Goal: Task Accomplishment & Management: Manage account settings

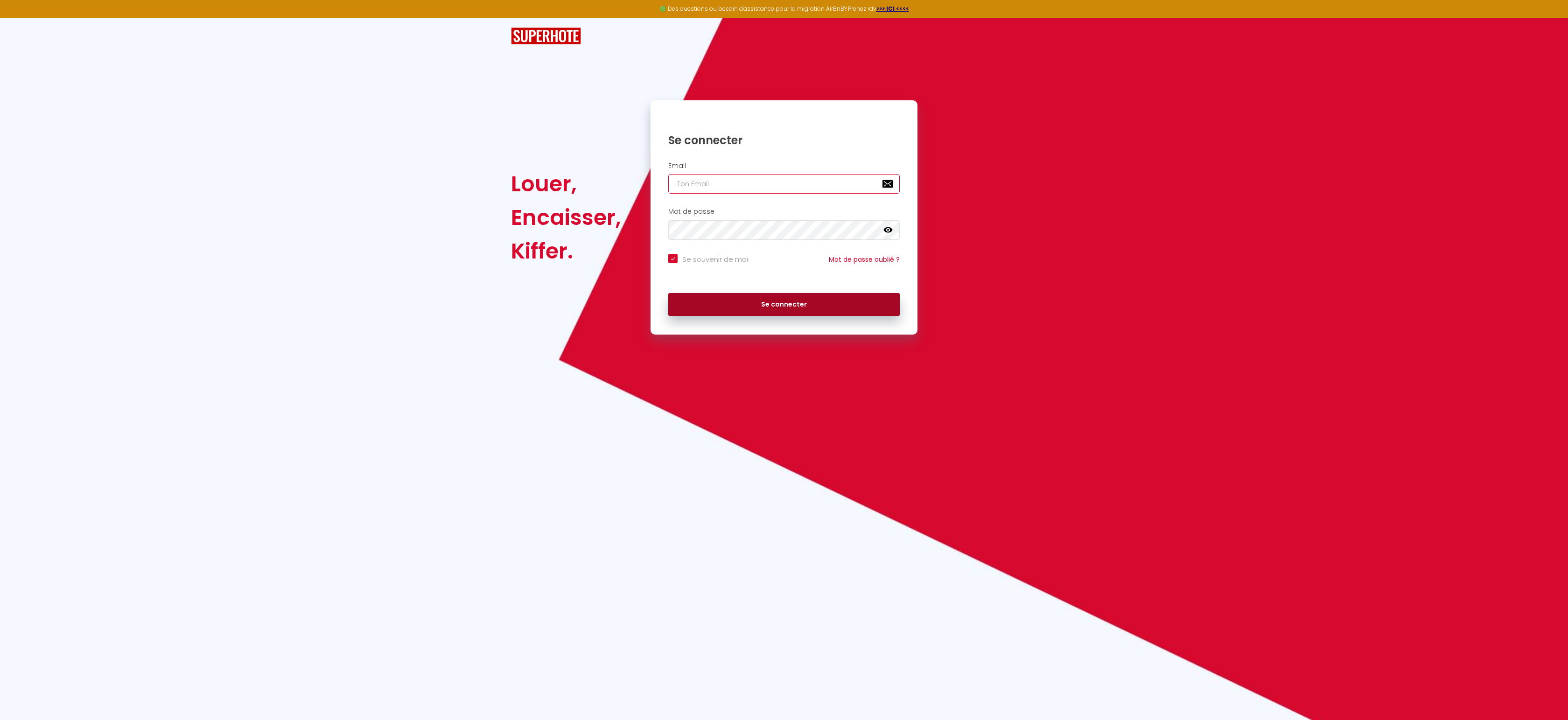
type input "[PERSON_NAME][EMAIL_ADDRESS][DOMAIN_NAME]"
click at [777, 304] on button "Se connecter" at bounding box center [784, 304] width 231 height 23
checkbox input "true"
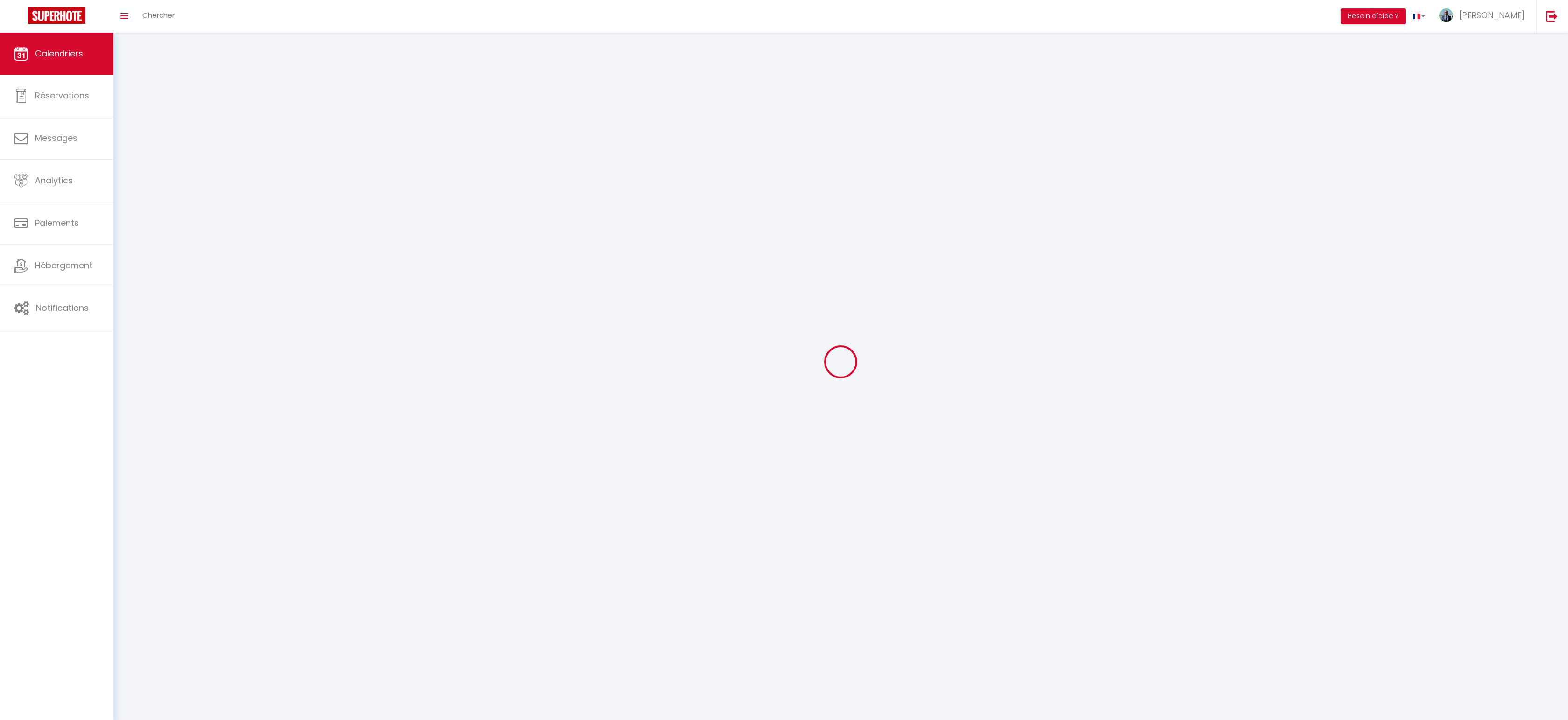
select select
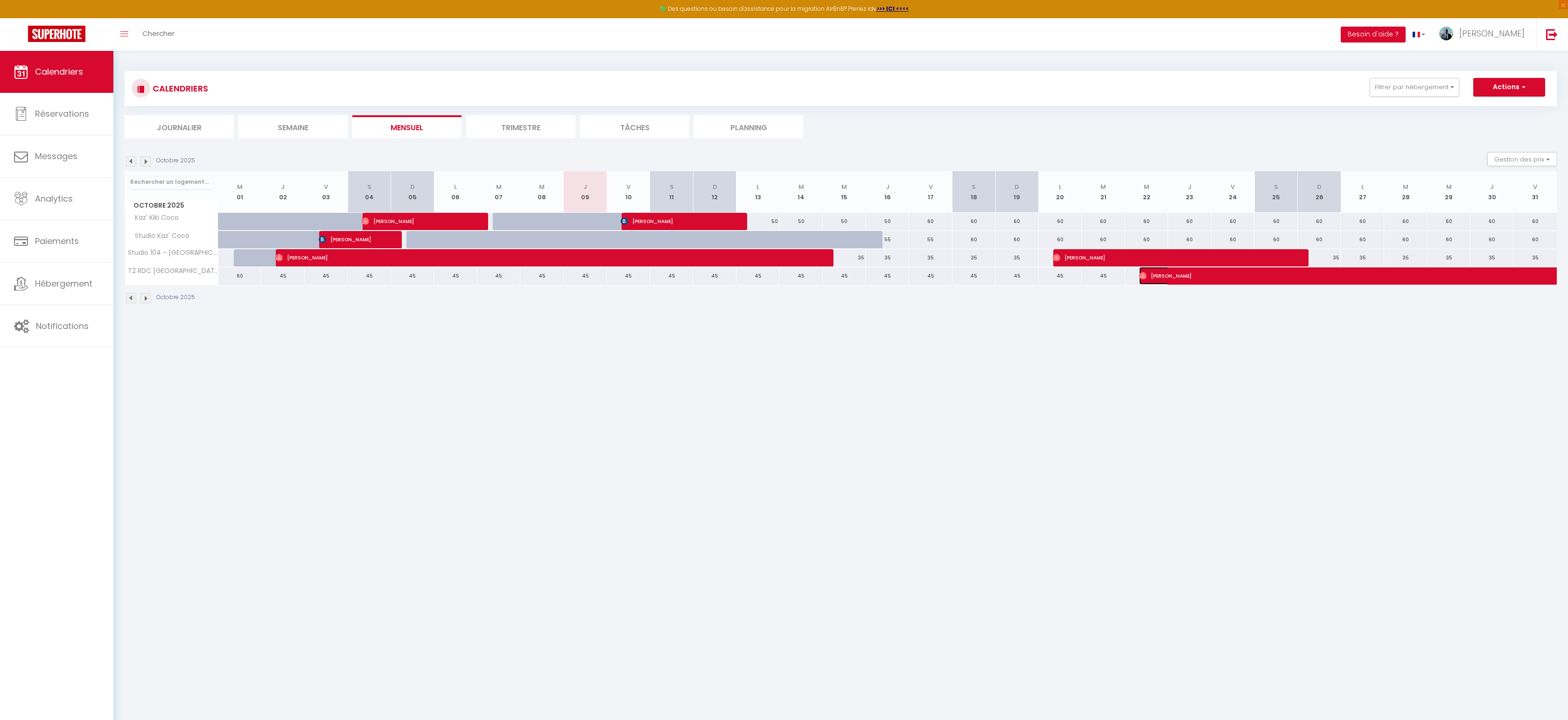
click at [1155, 279] on span "[PERSON_NAME]" at bounding box center [1278, 276] width 279 height 18
select select "OK"
select select "1"
select select "0"
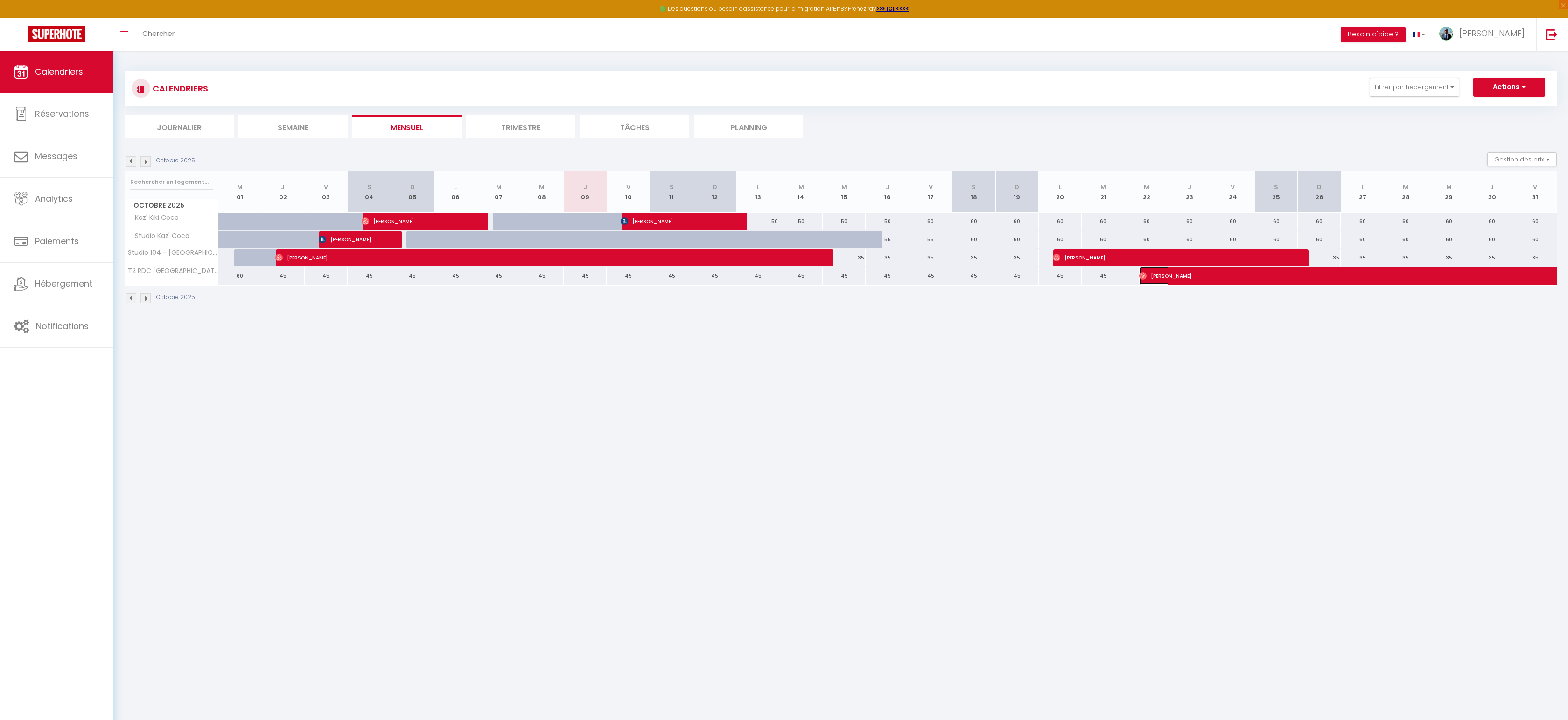
select select "1"
select select
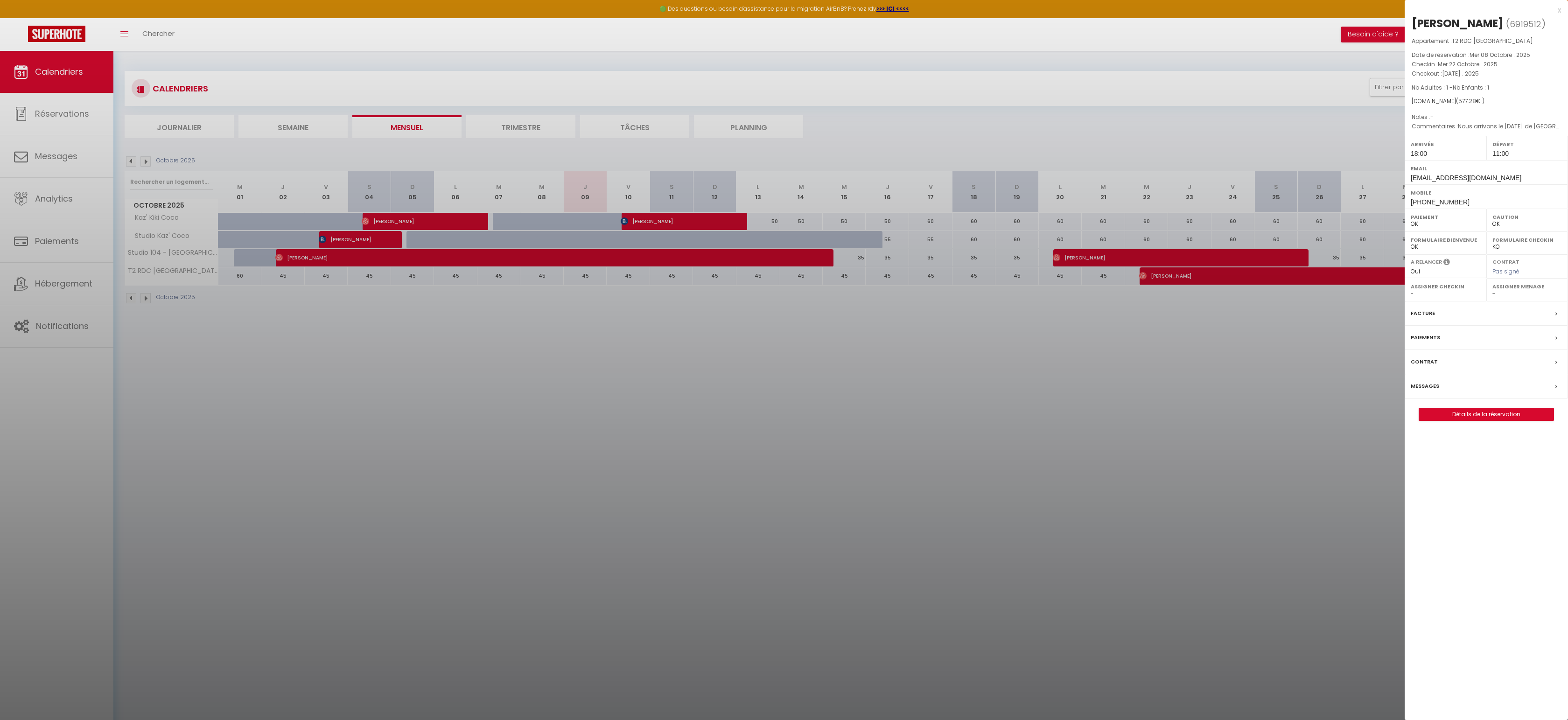
click at [1143, 318] on div at bounding box center [784, 360] width 1568 height 720
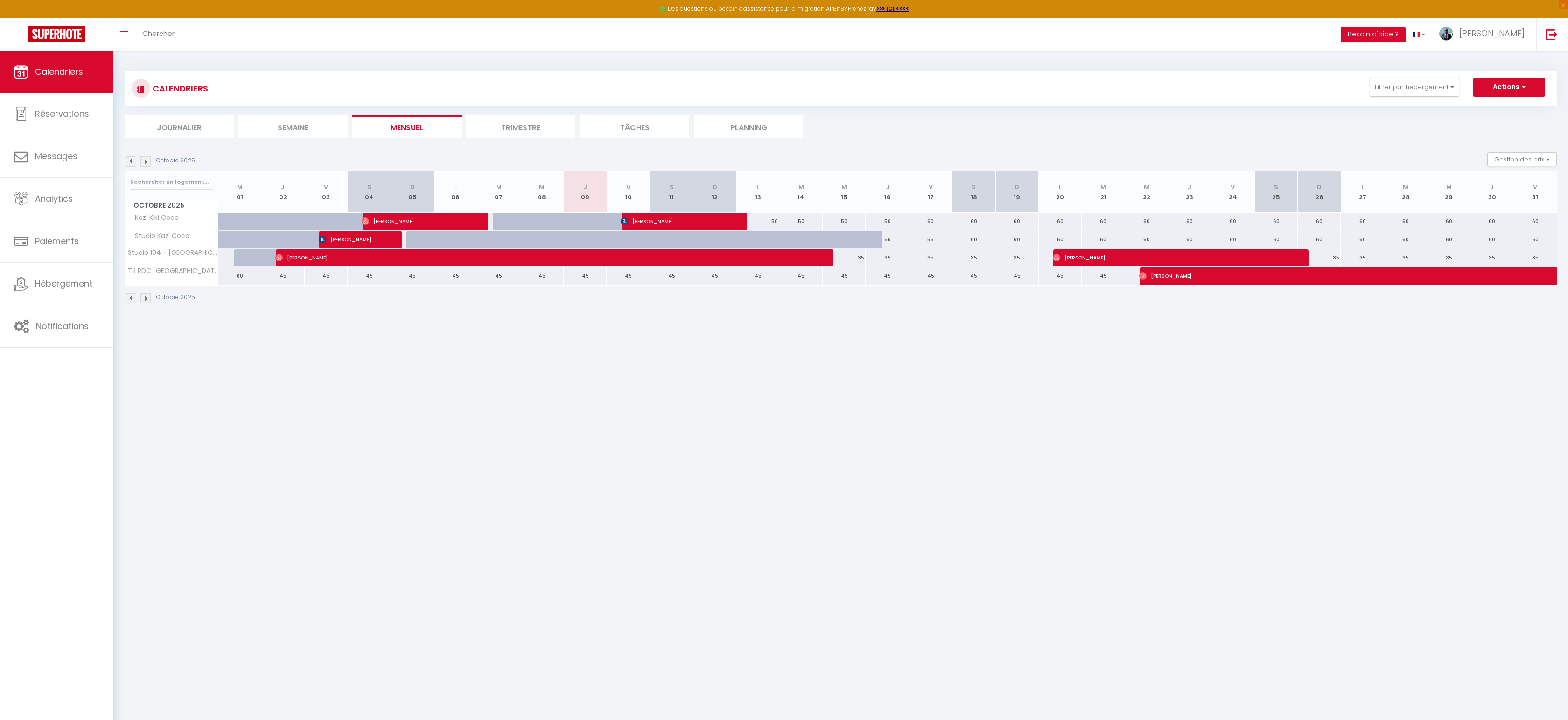
click at [145, 159] on img at bounding box center [145, 161] width 10 height 10
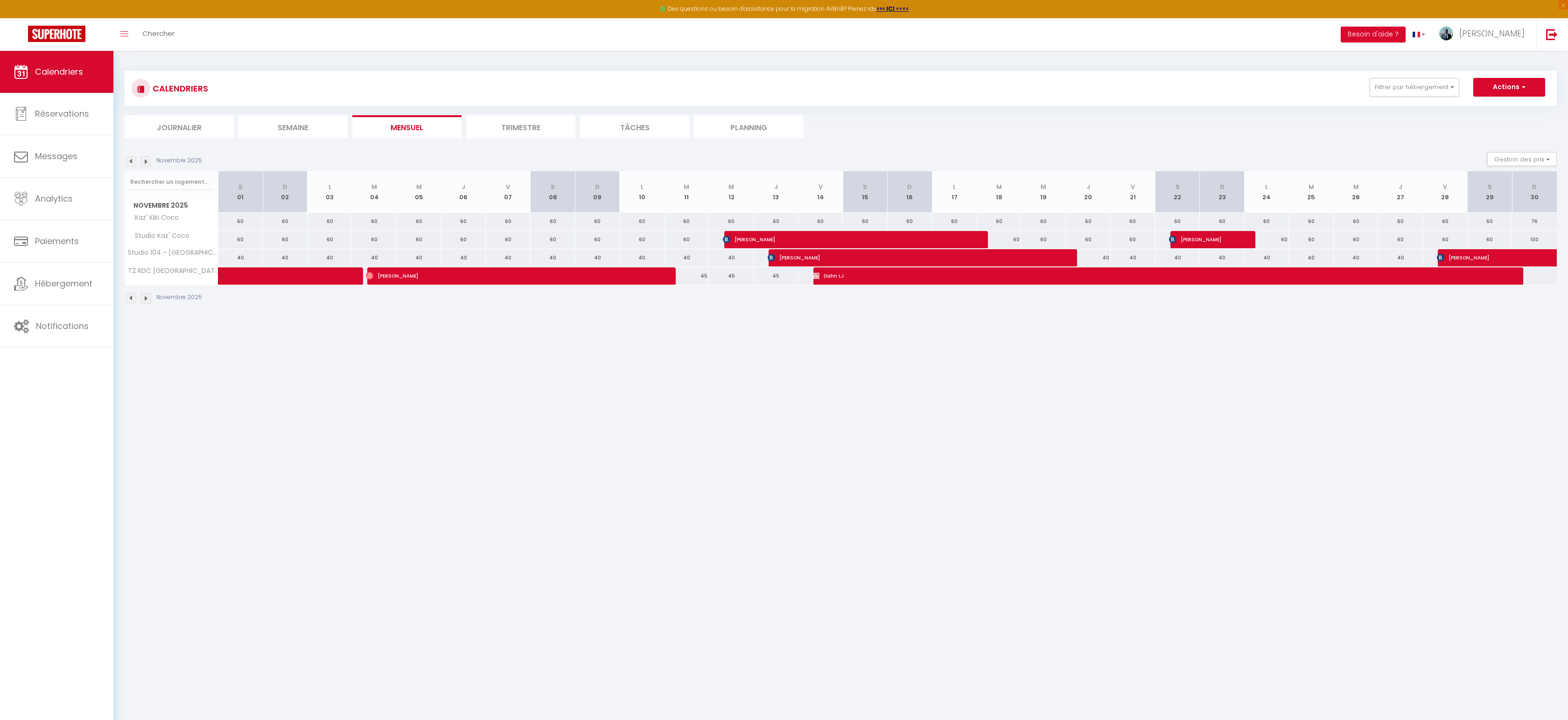
click at [131, 161] on img at bounding box center [131, 161] width 10 height 10
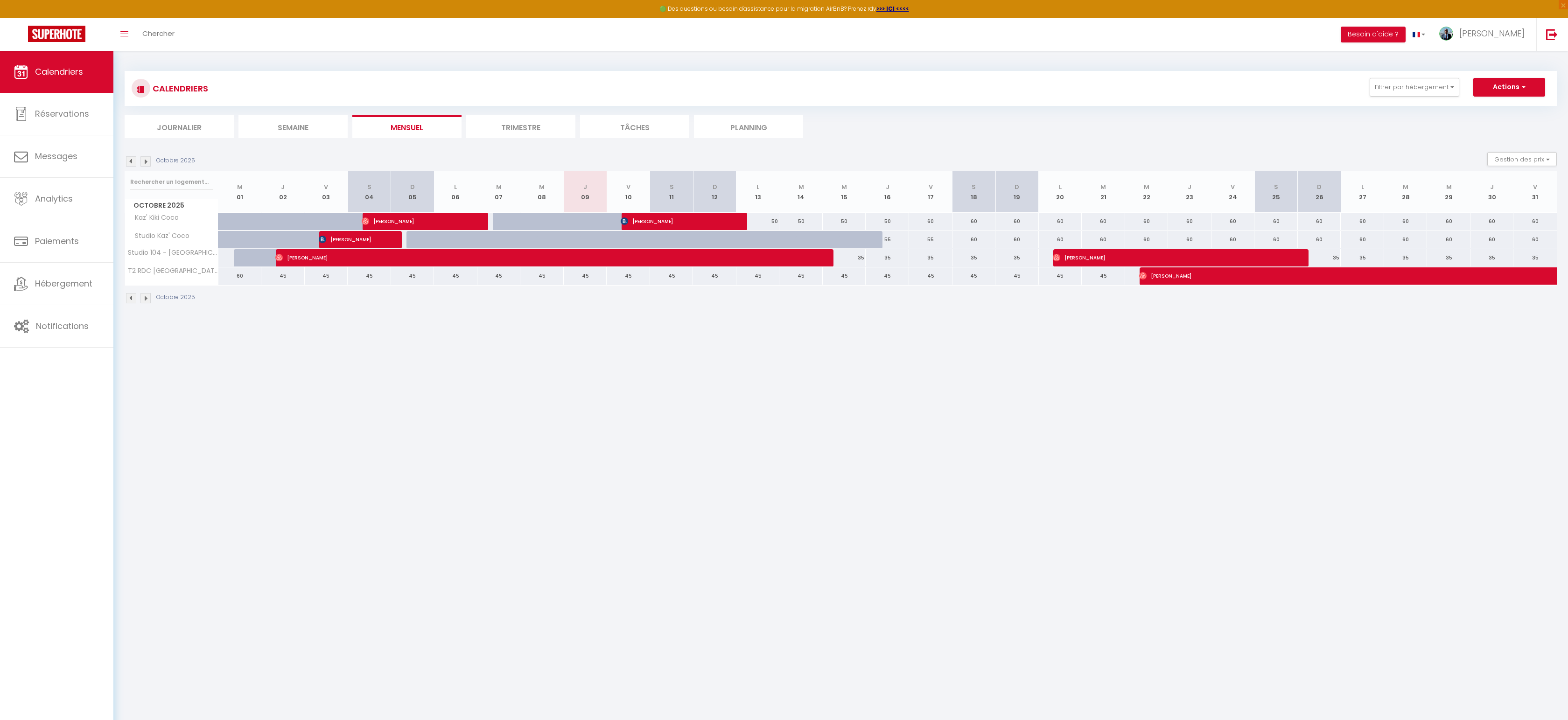
click at [147, 163] on img at bounding box center [145, 161] width 10 height 10
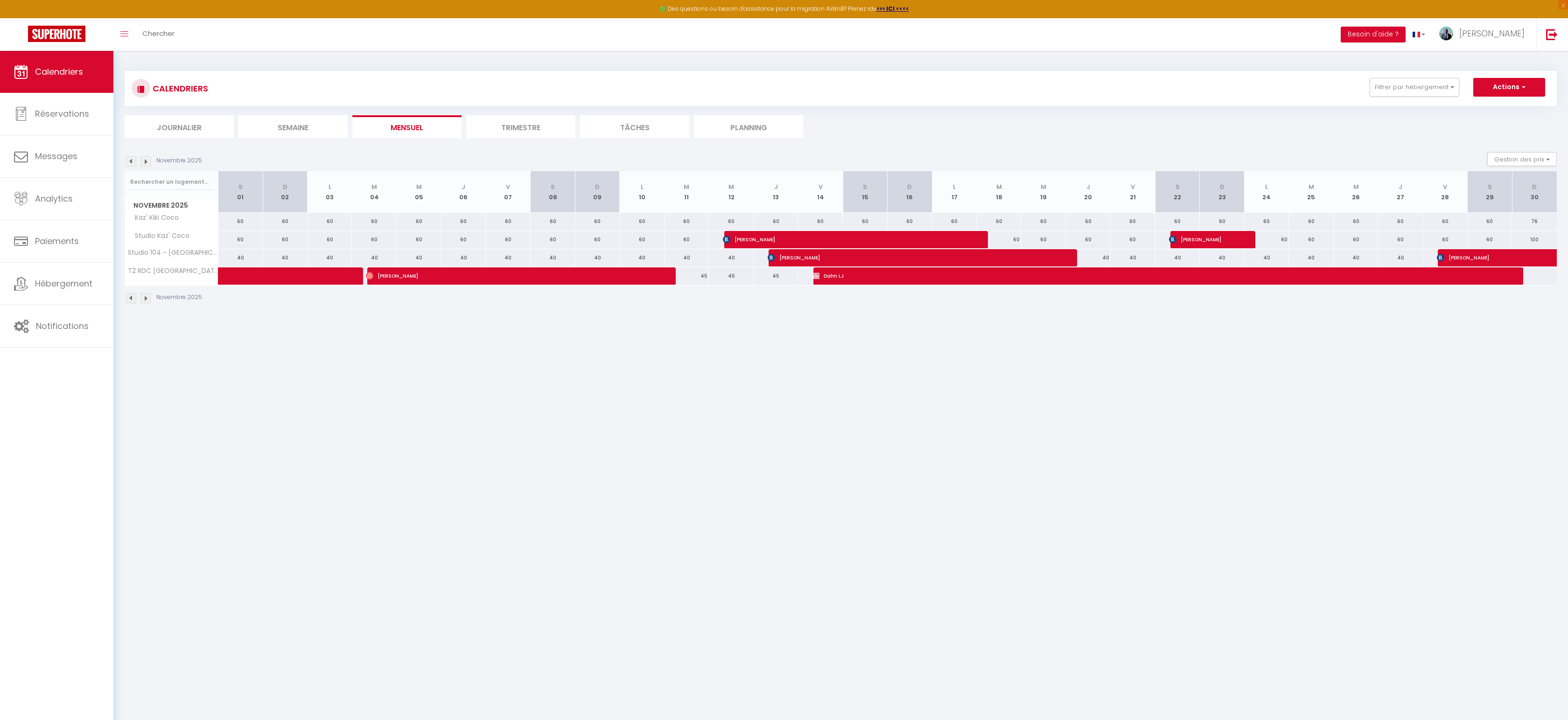
click at [145, 164] on img at bounding box center [145, 161] width 10 height 10
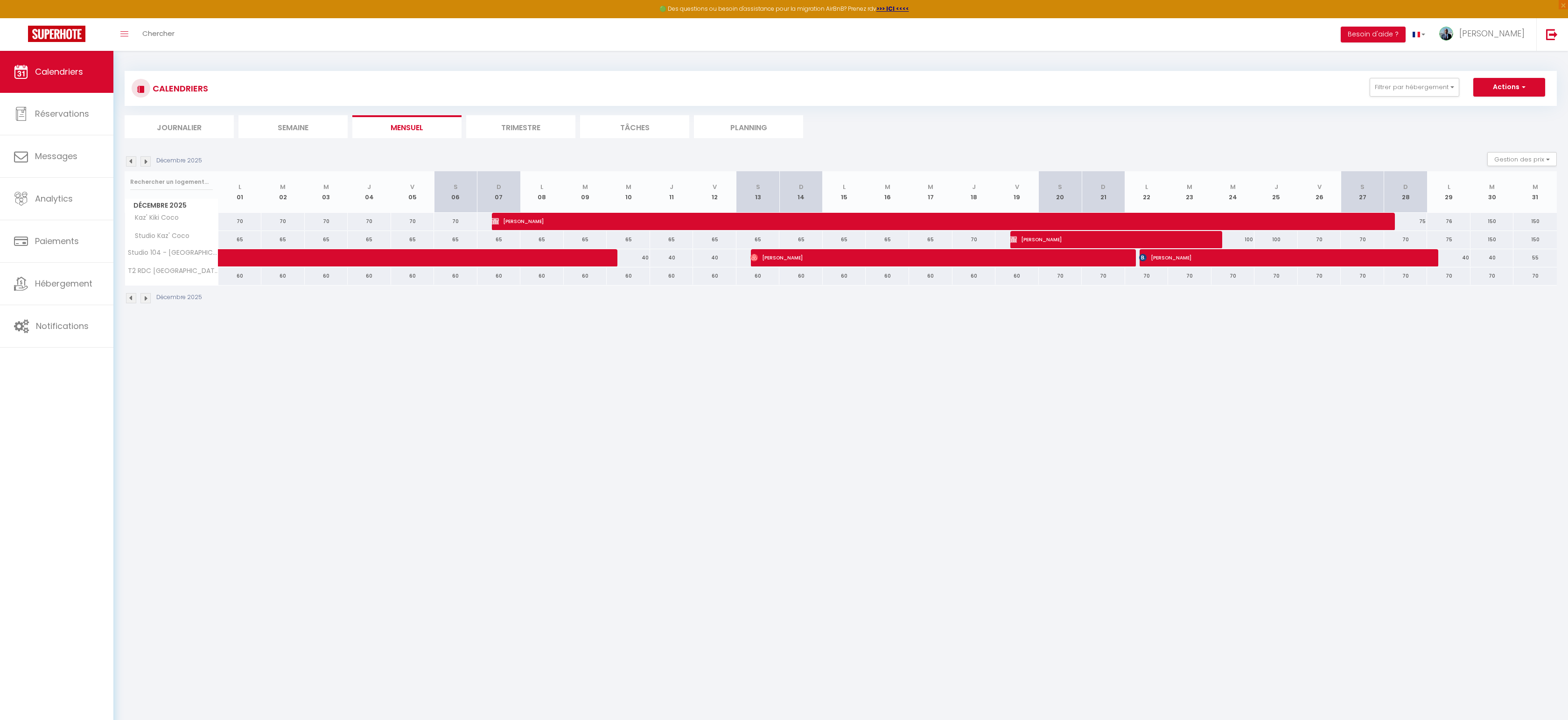
click at [239, 278] on div "60" at bounding box center [240, 276] width 43 height 17
type input "60"
type input "Lun 01 Décembre 2025"
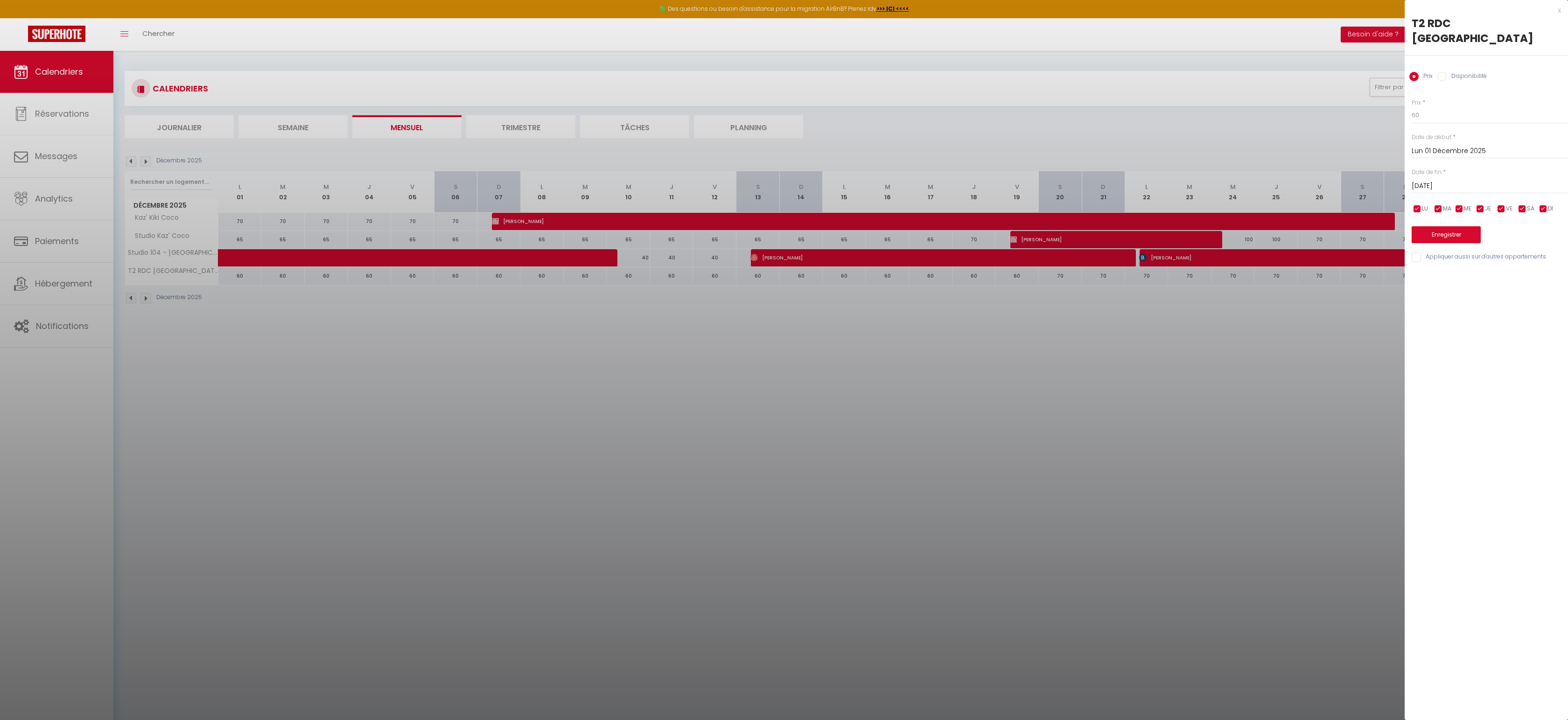
click at [1464, 185] on input "[DATE]" at bounding box center [1489, 186] width 156 height 12
click at [1538, 277] on span "20" at bounding box center [1541, 276] width 20 height 19
type input "[DATE]"
click at [1451, 116] on input "60" at bounding box center [1489, 116] width 156 height 17
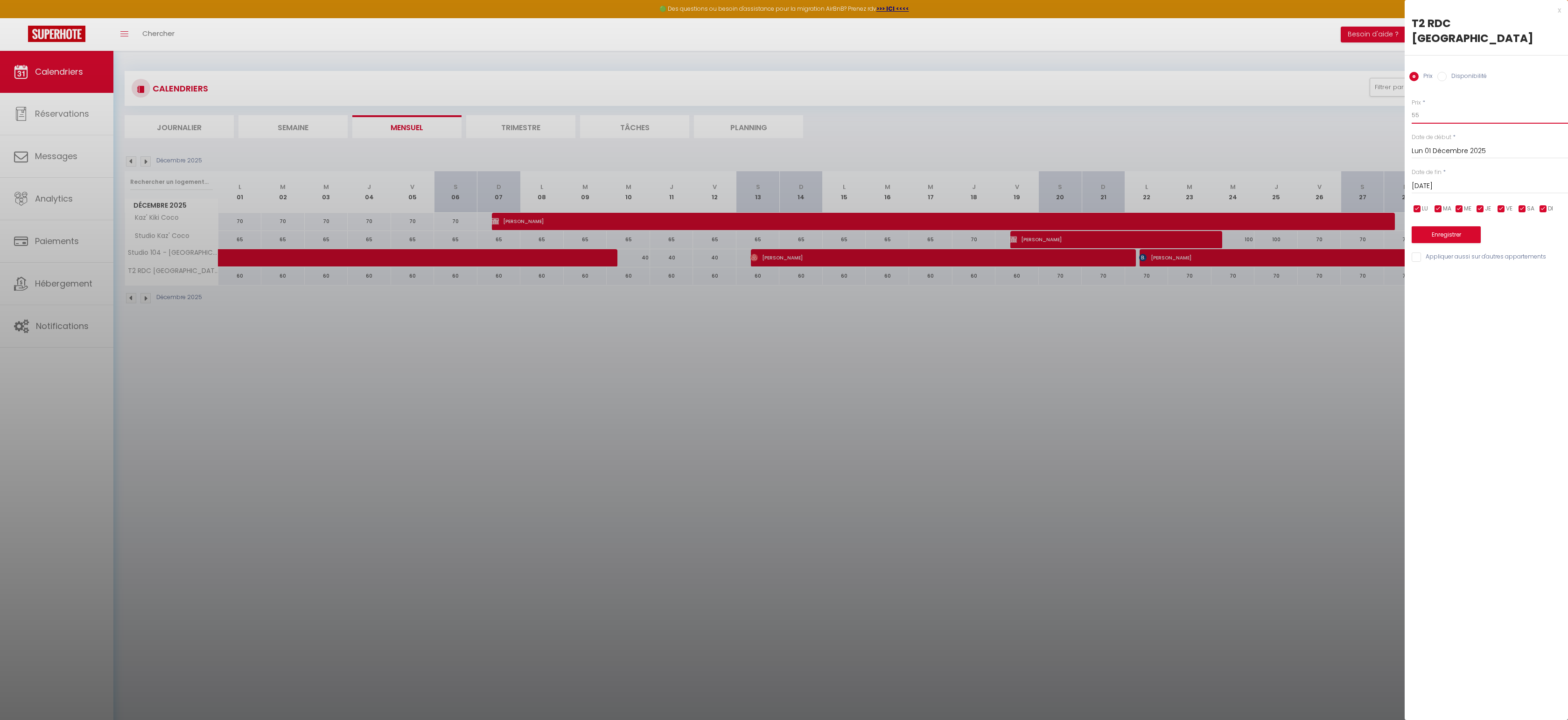
type input "55"
click at [1437, 233] on button "Enregistrer" at bounding box center [1446, 235] width 69 height 17
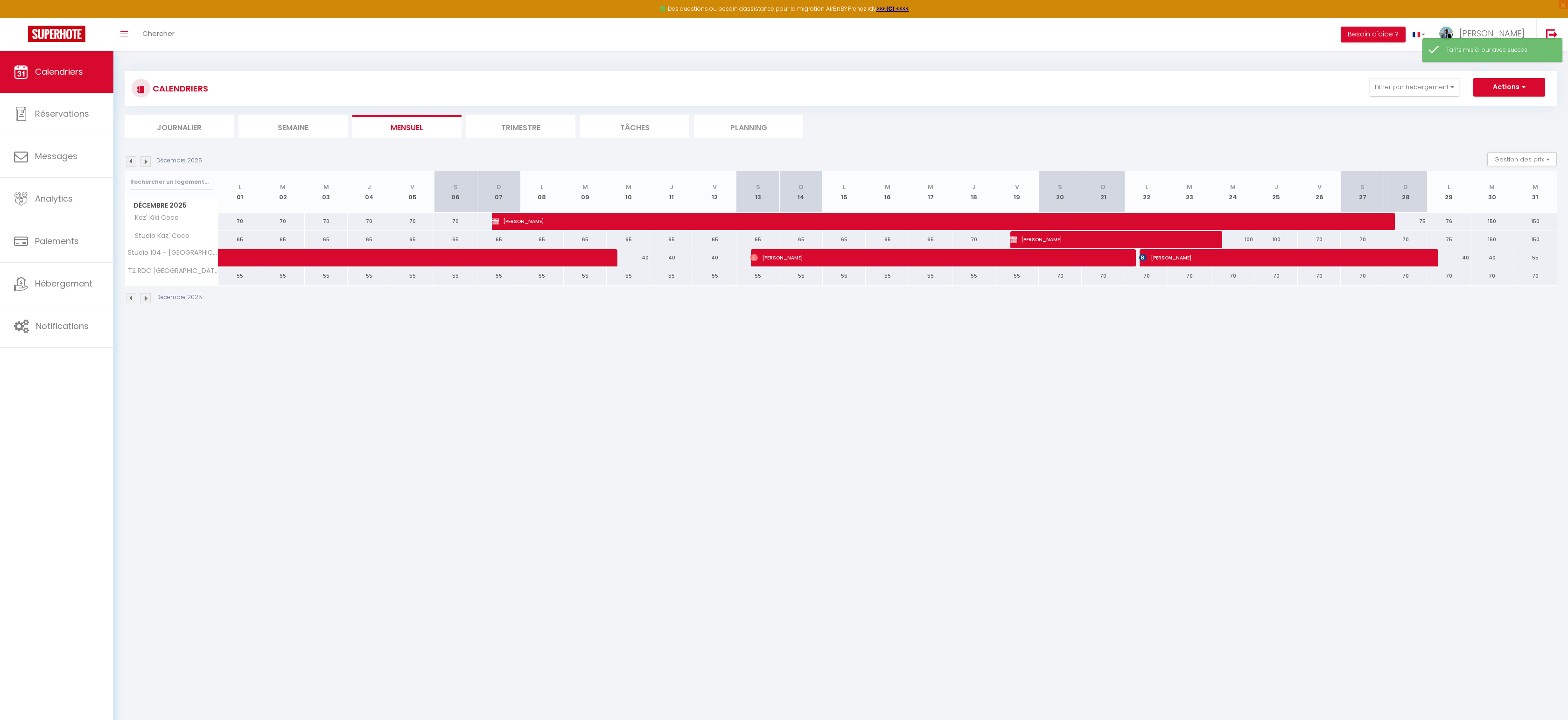
click at [1059, 275] on div "70" at bounding box center [1060, 276] width 43 height 17
type input "70"
type input "[DATE]"
type input "Dim 21 Décembre 2025"
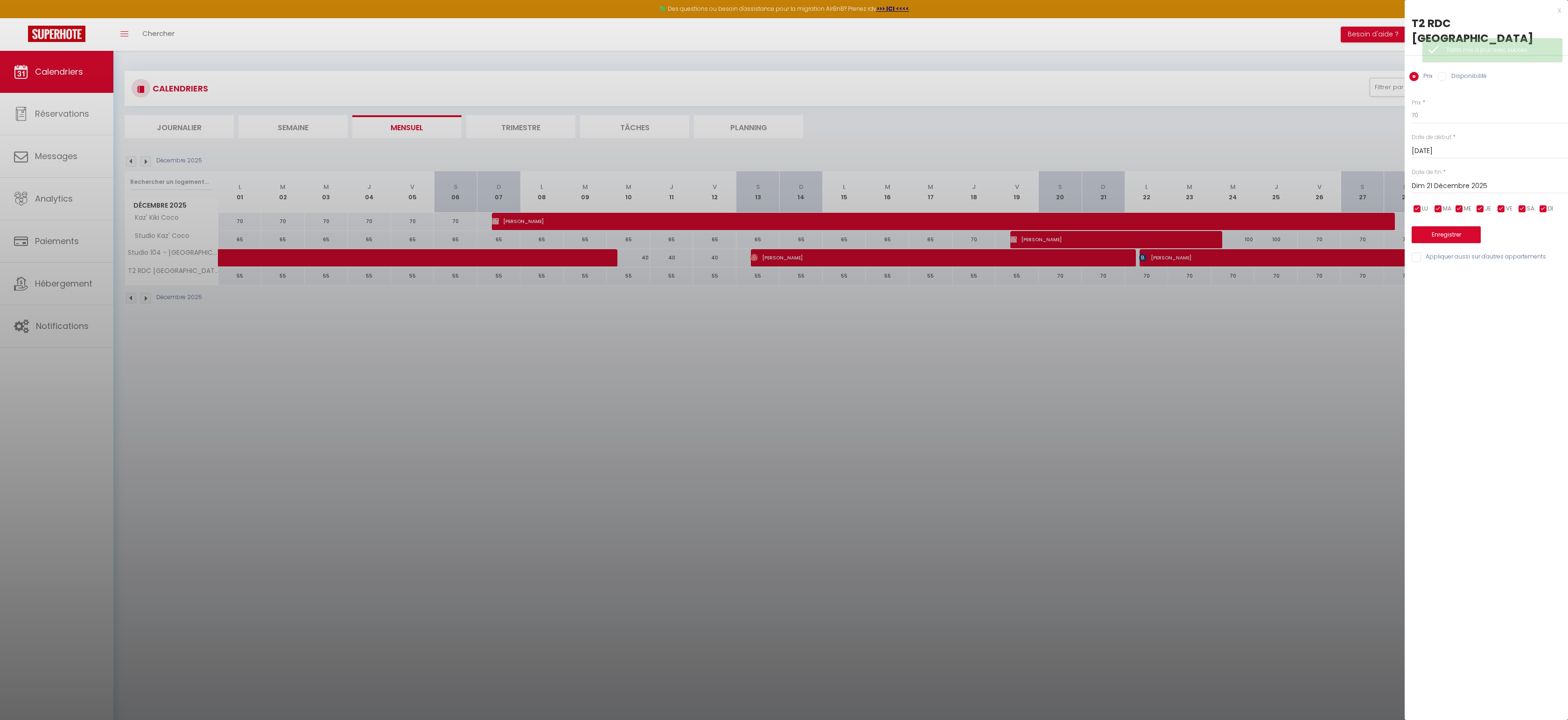
drag, startPoint x: 1170, startPoint y: 350, endPoint x: 1090, endPoint y: 348, distance: 80.0
click at [1169, 350] on div at bounding box center [784, 360] width 1568 height 720
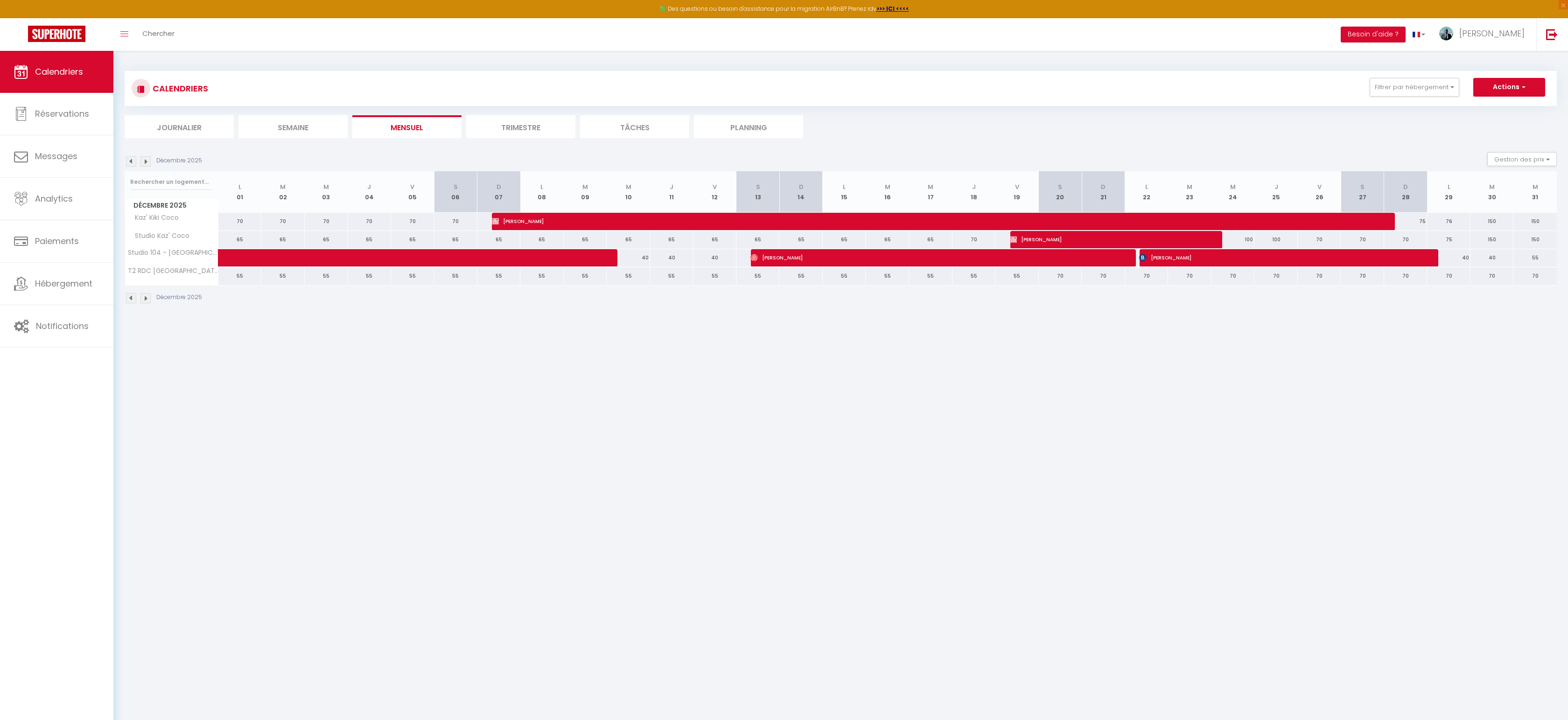
click at [141, 159] on img at bounding box center [145, 161] width 10 height 10
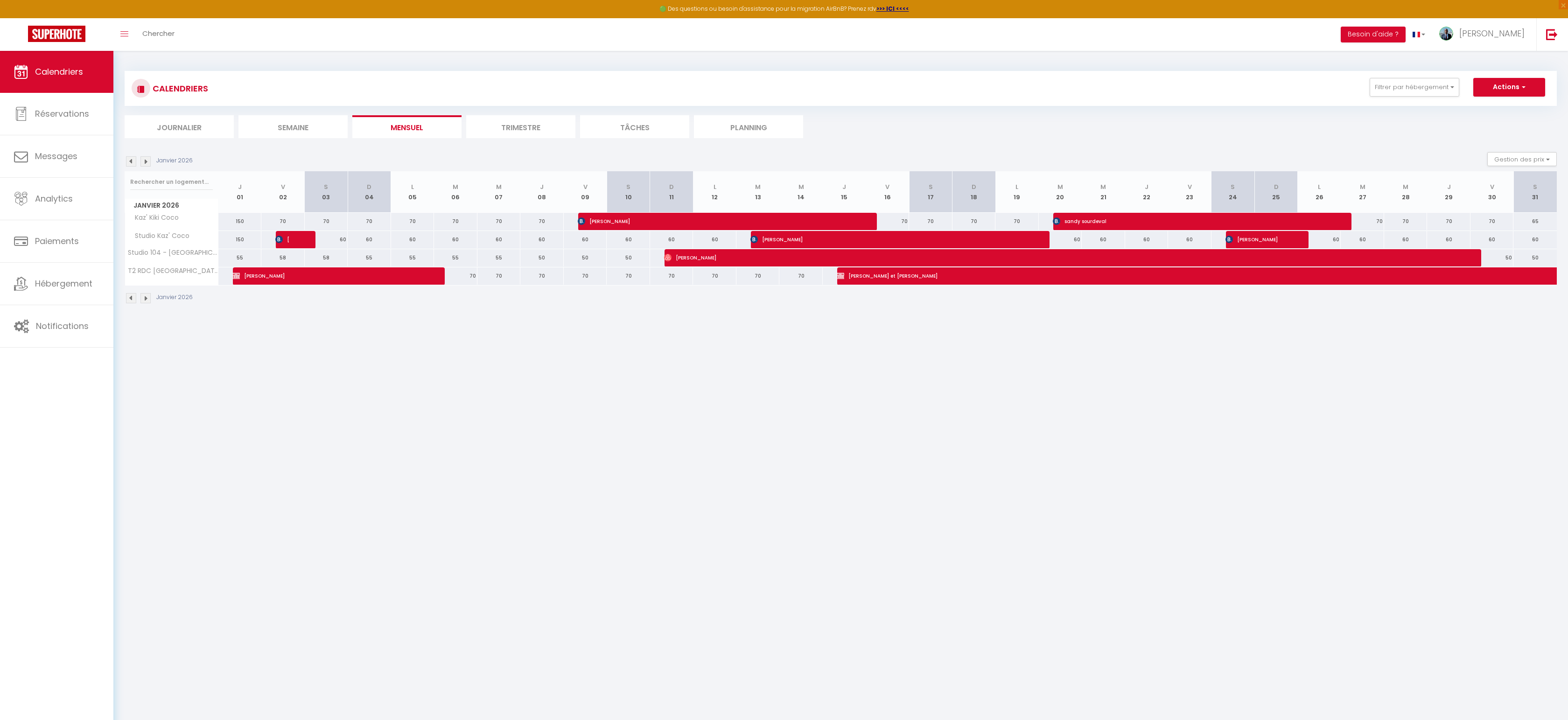
click at [129, 161] on img at bounding box center [131, 161] width 10 height 10
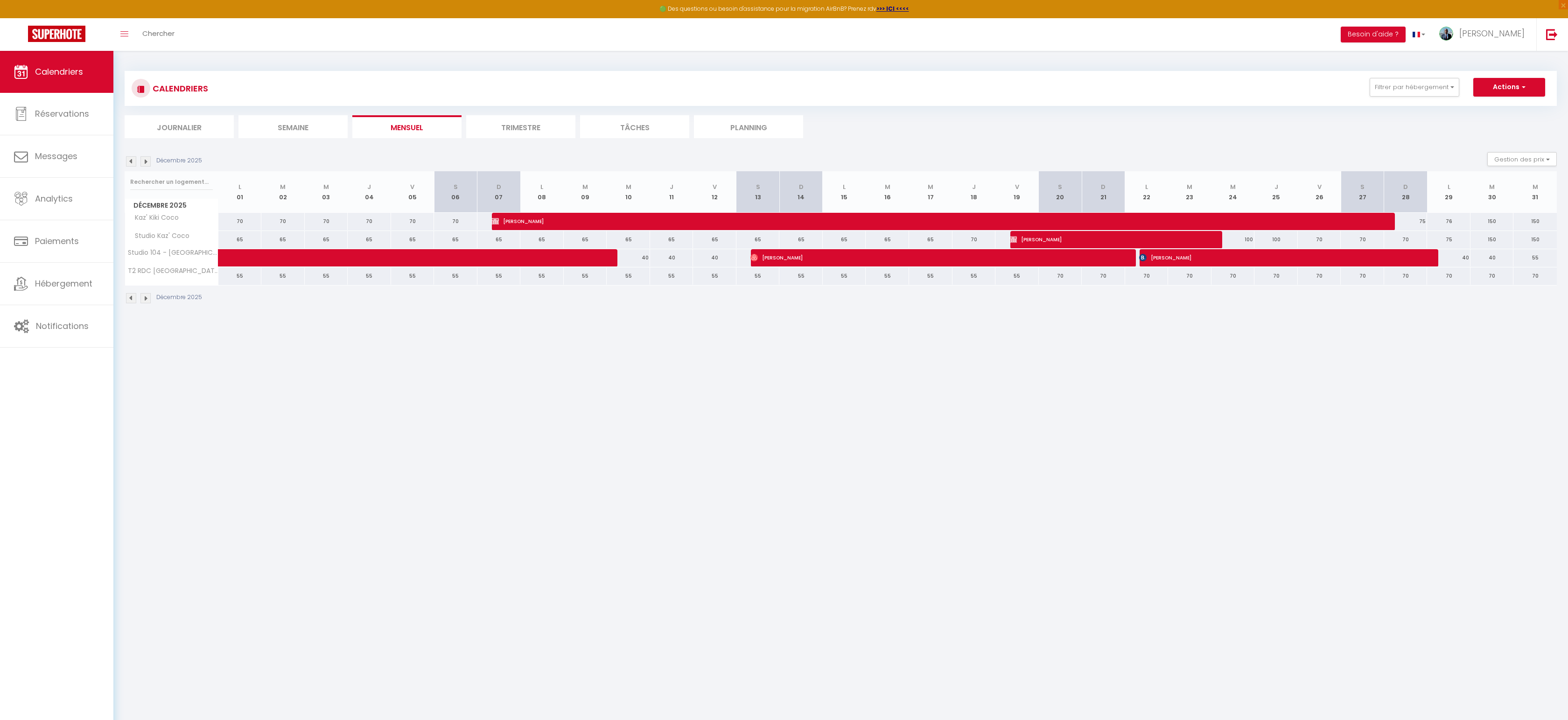
click at [1057, 278] on div "70" at bounding box center [1060, 276] width 43 height 17
type input "70"
type input "[DATE]"
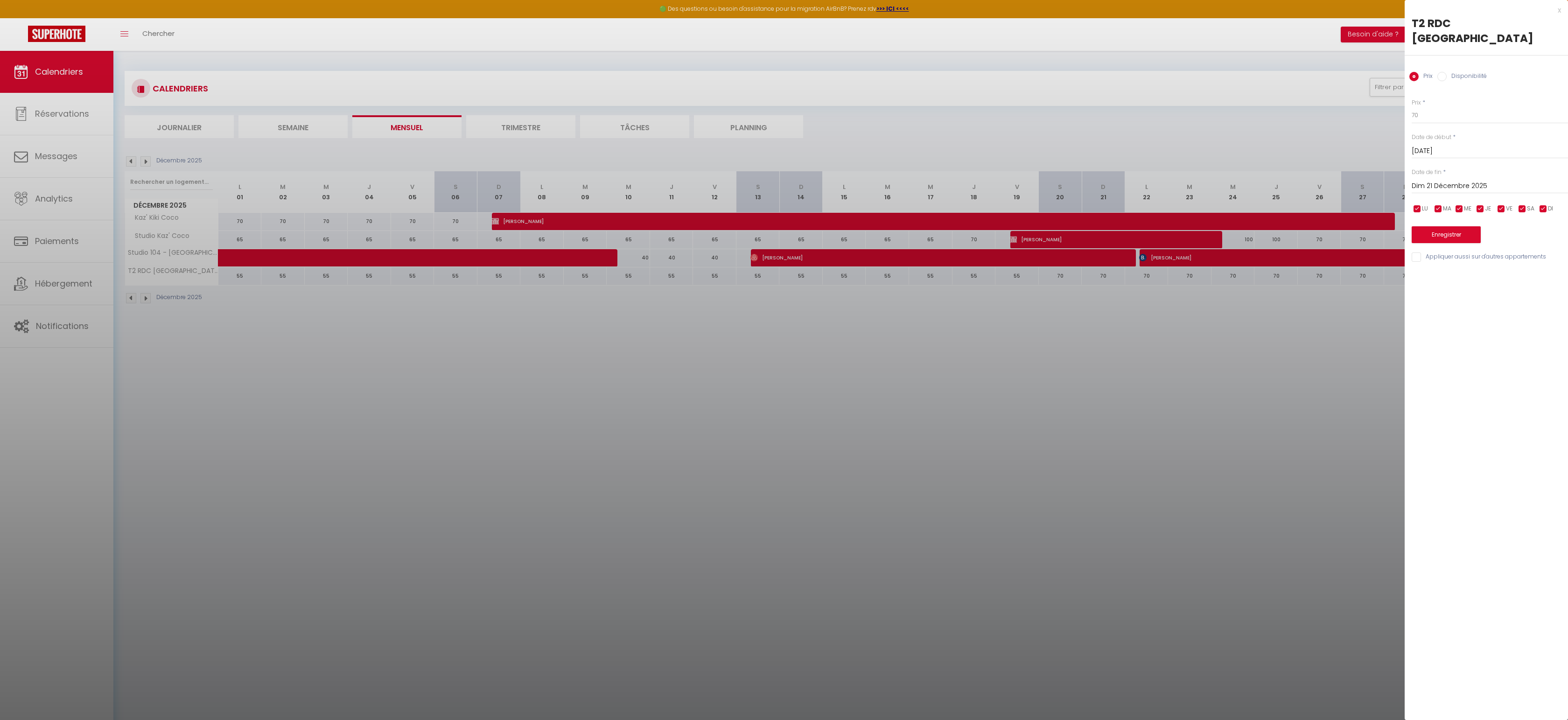
click at [1463, 186] on input "Dim 21 Décembre 2025" at bounding box center [1489, 186] width 156 height 12
click at [1542, 198] on span ">" at bounding box center [1541, 202] width 20 height 19
click at [1482, 276] on span "14" at bounding box center [1482, 276] width 20 height 19
type input "Mer 14 Janvier 2026"
click at [1443, 111] on input "70" at bounding box center [1489, 116] width 156 height 17
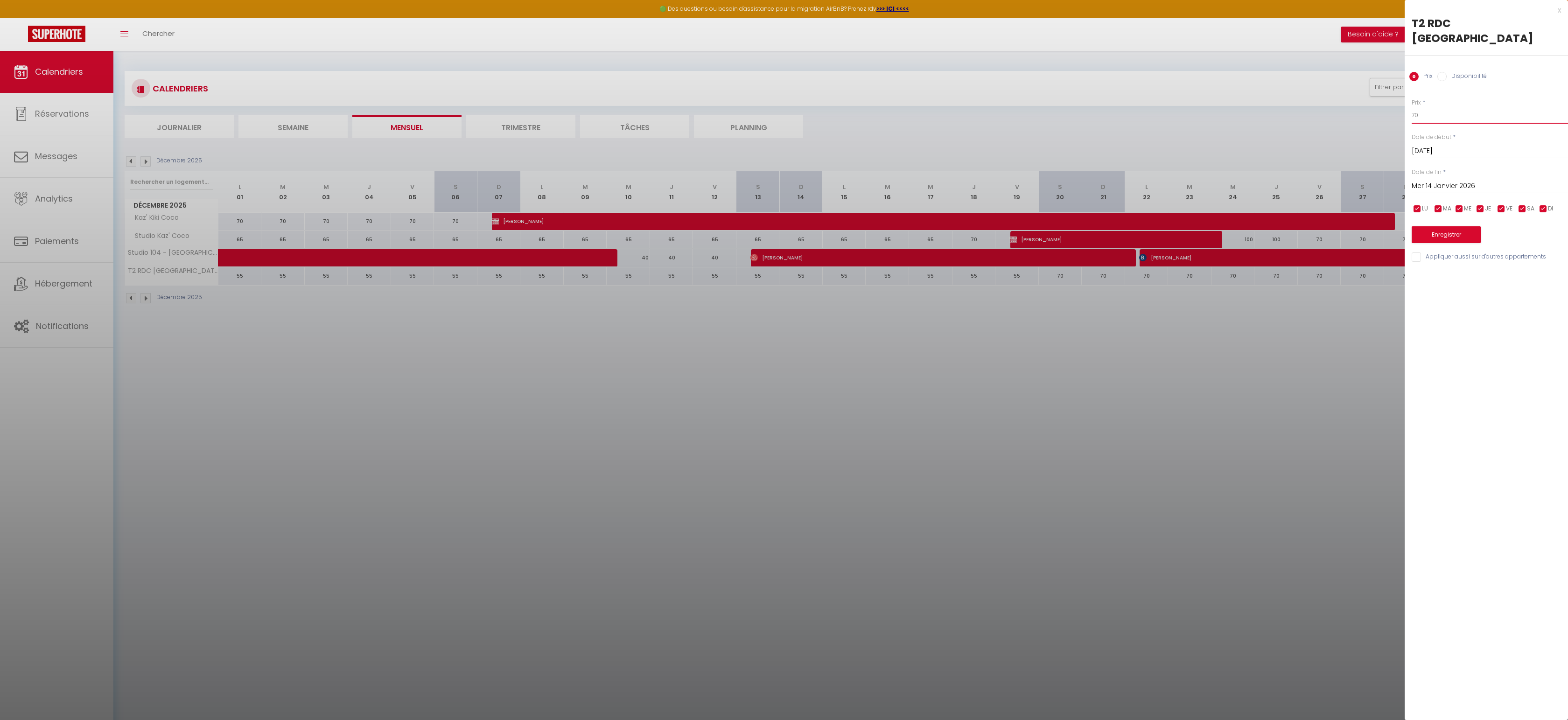
click at [1443, 111] on input "70" at bounding box center [1489, 116] width 156 height 17
type input "60"
click at [1434, 234] on button "Enregistrer" at bounding box center [1446, 235] width 69 height 17
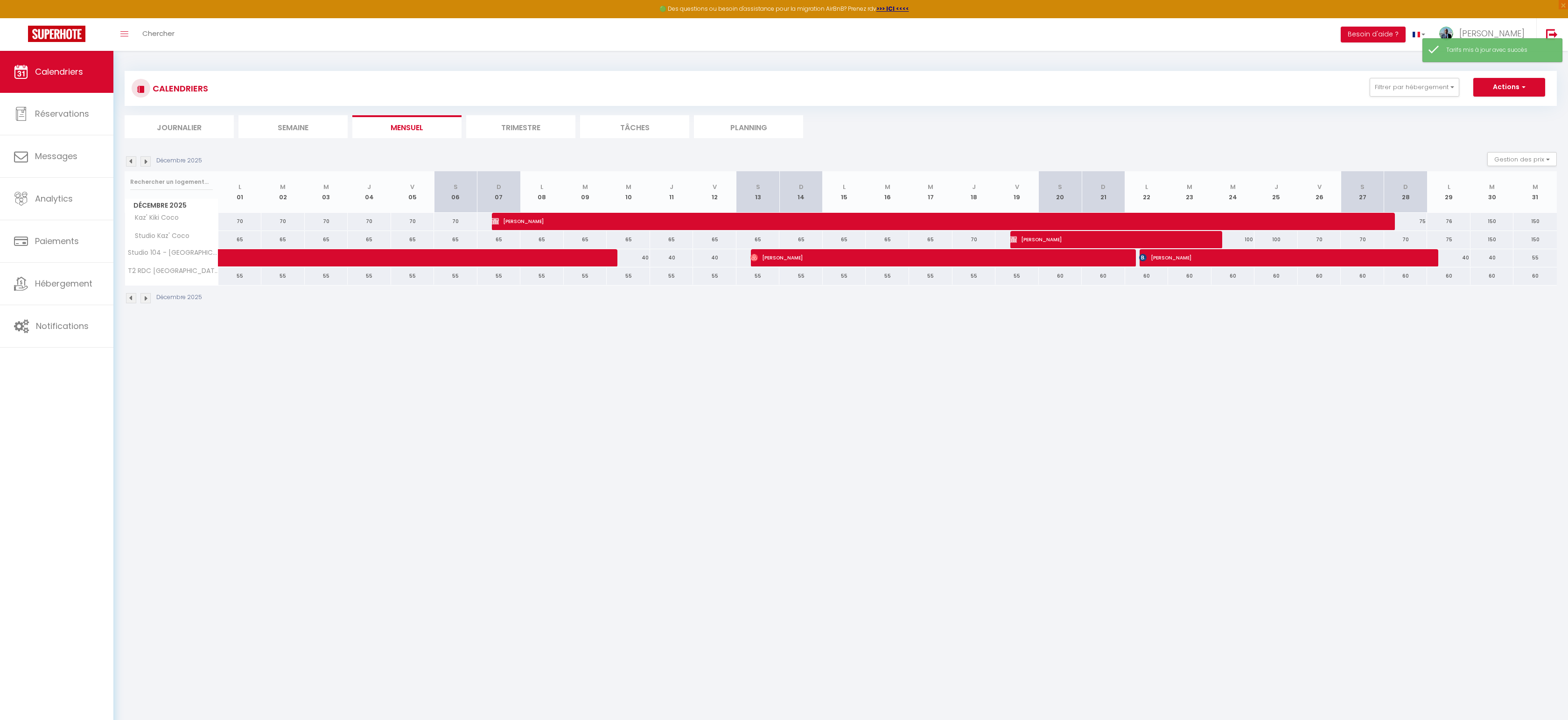
click at [144, 159] on img at bounding box center [145, 161] width 10 height 10
